Goal: Task Accomplishment & Management: Use online tool/utility

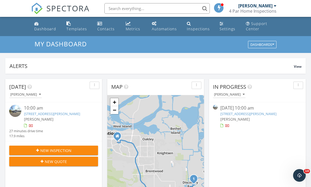
click at [251, 105] on div "09/28/25 10:00 am" at bounding box center [257, 108] width 74 height 7
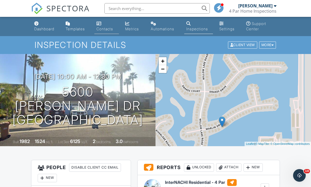
click at [102, 28] on div "Contacts" at bounding box center [104, 29] width 17 height 4
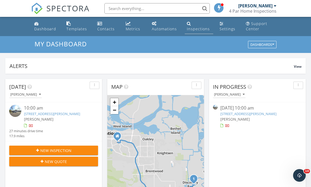
click at [196, 26] on link "Inspections" at bounding box center [199, 26] width 28 height 15
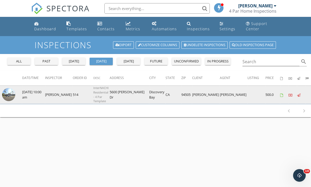
click at [10, 96] on img at bounding box center [8, 94] width 13 height 13
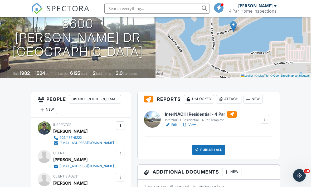
click at [200, 115] on h6 "InterNACHI Residential - 4 Par" at bounding box center [201, 114] width 72 height 7
